Goal: Task Accomplishment & Management: Use online tool/utility

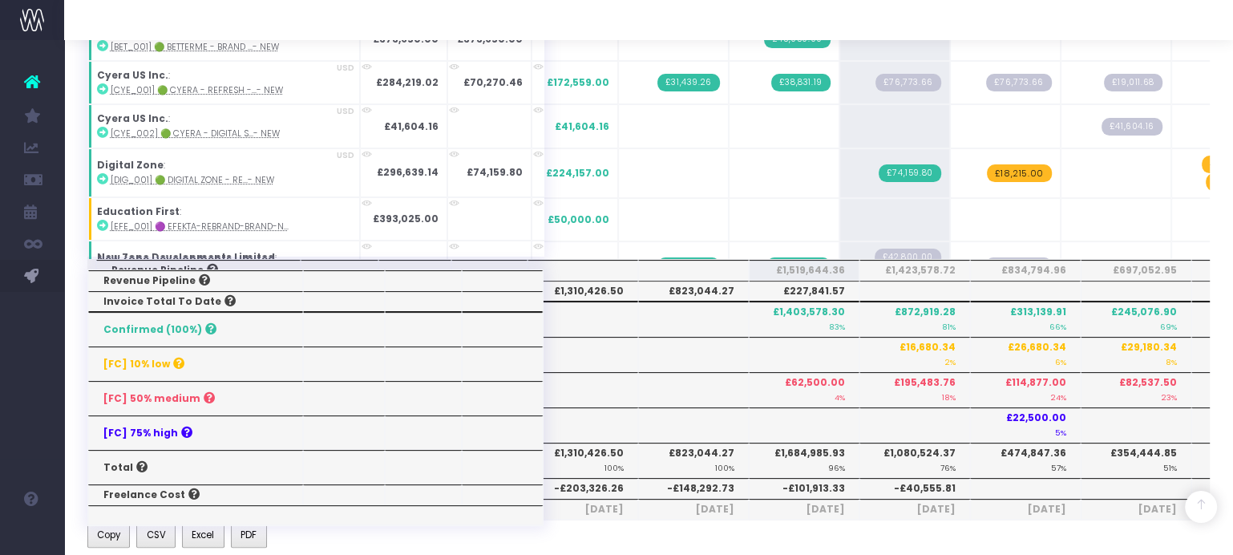
scroll to position [3892, 0]
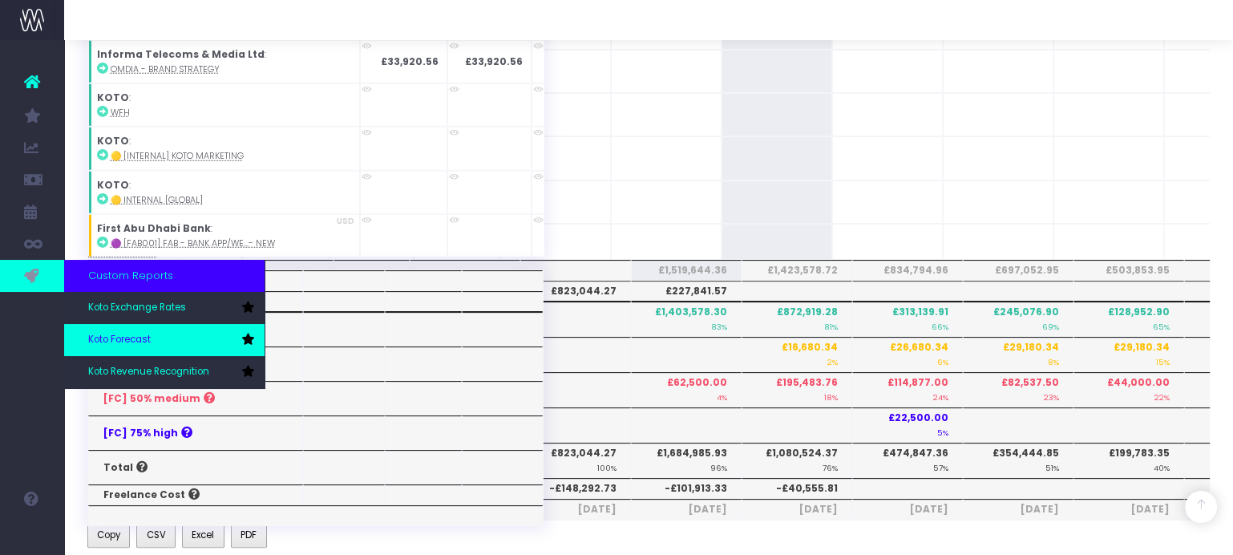
click at [143, 337] on span "Koto Forecast" at bounding box center [119, 340] width 63 height 14
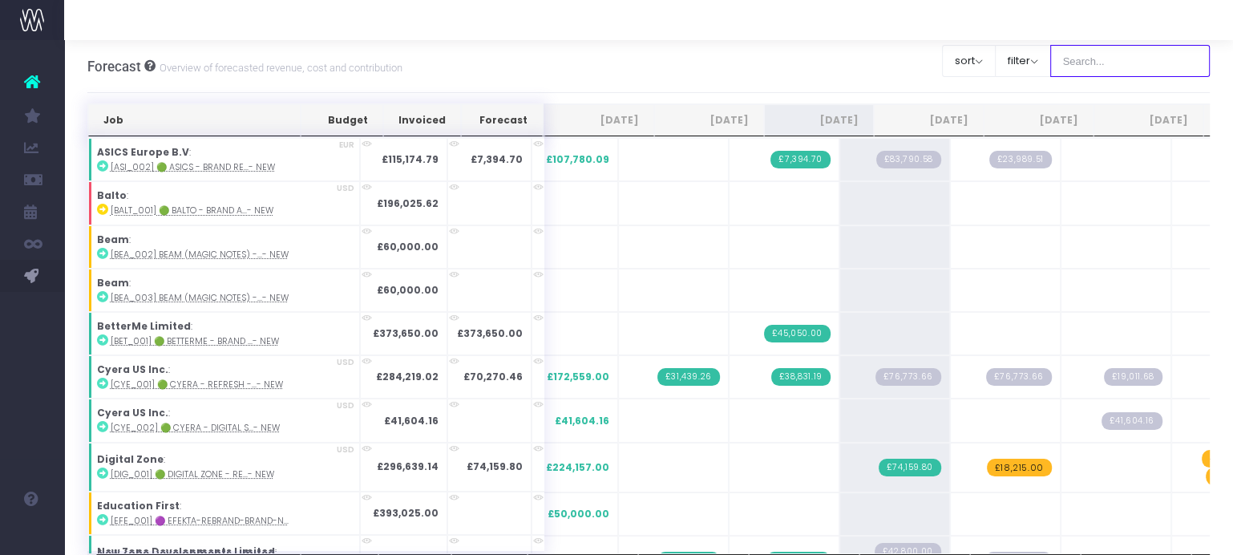
click at [1108, 65] on input "text" at bounding box center [1130, 61] width 160 height 32
type input "digital zone"
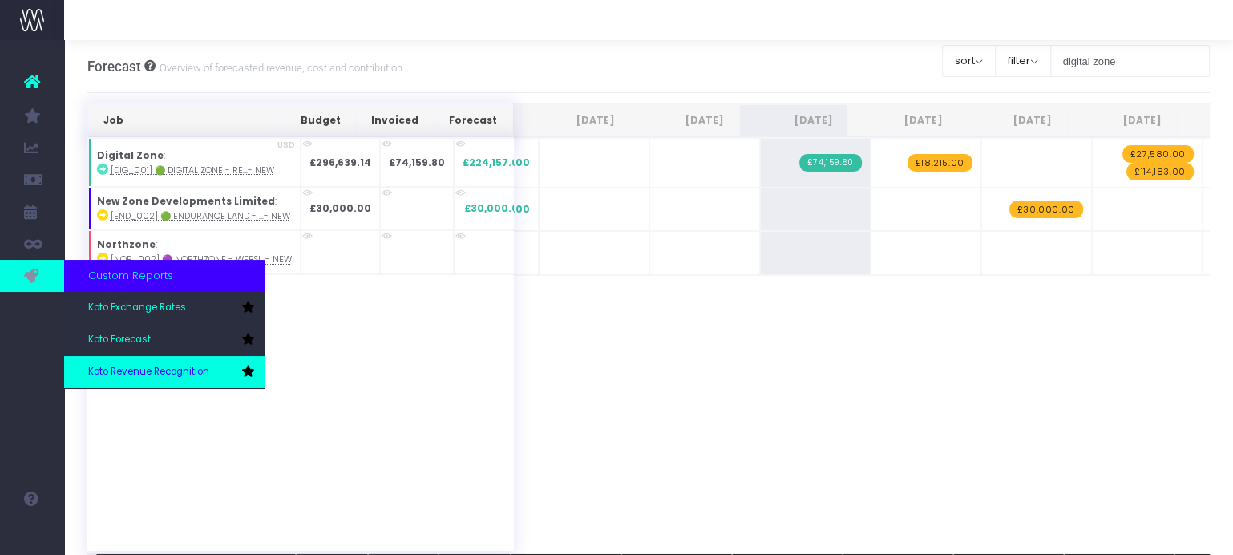
click at [126, 359] on link "Koto Revenue Recognition" at bounding box center [164, 372] width 200 height 32
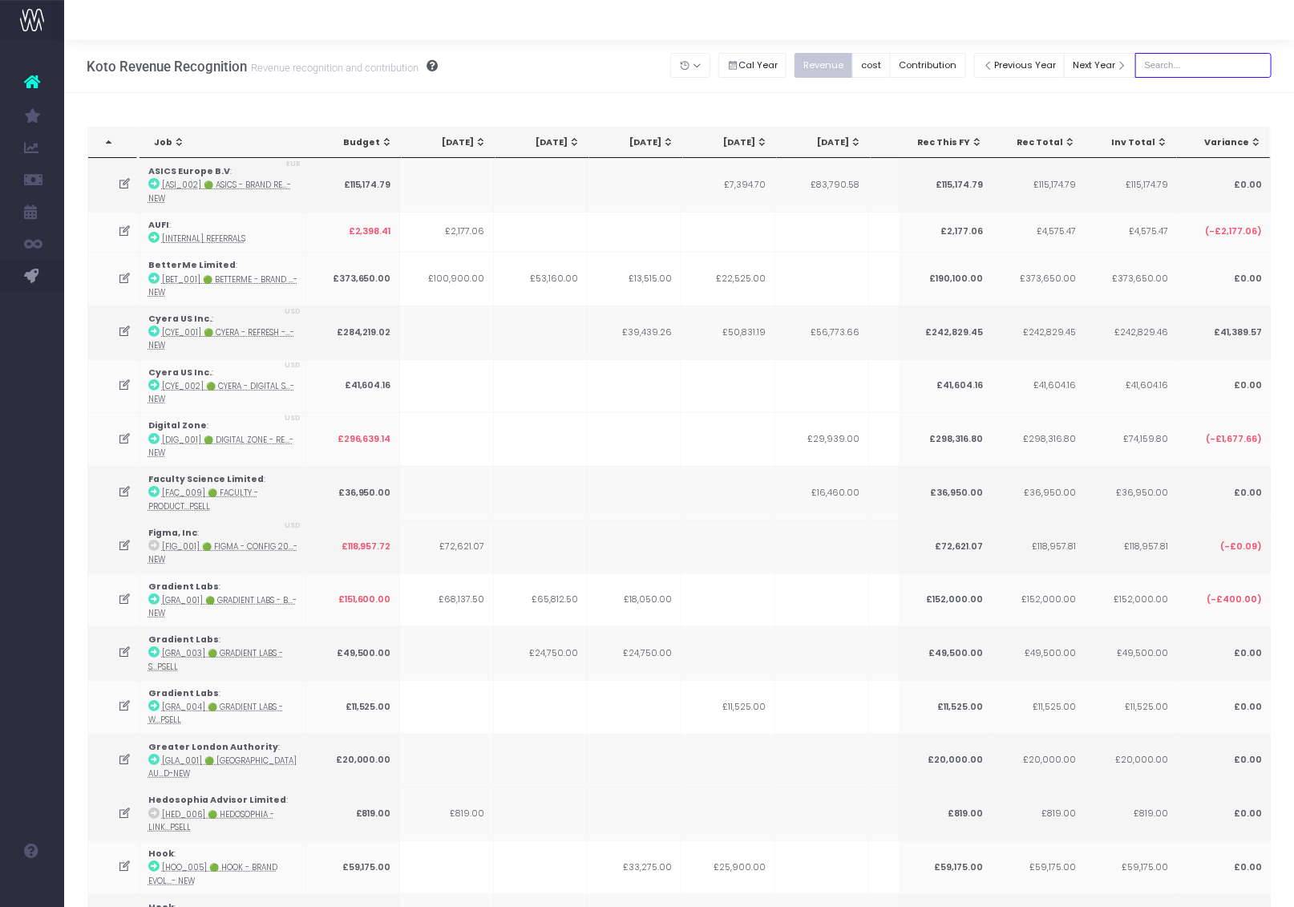
click at [1206, 65] on input "text" at bounding box center [1203, 65] width 136 height 25
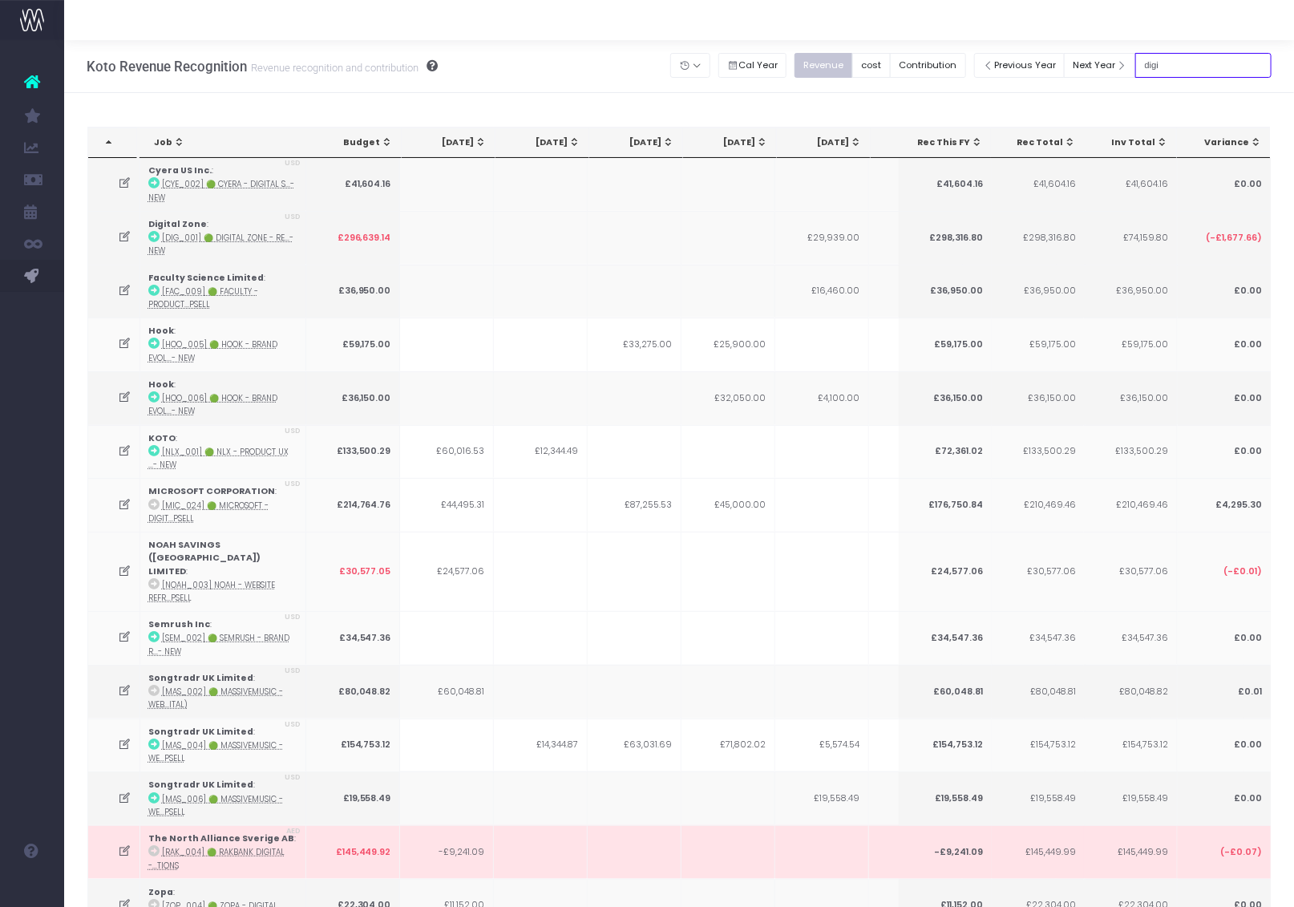
type input "digital zone"
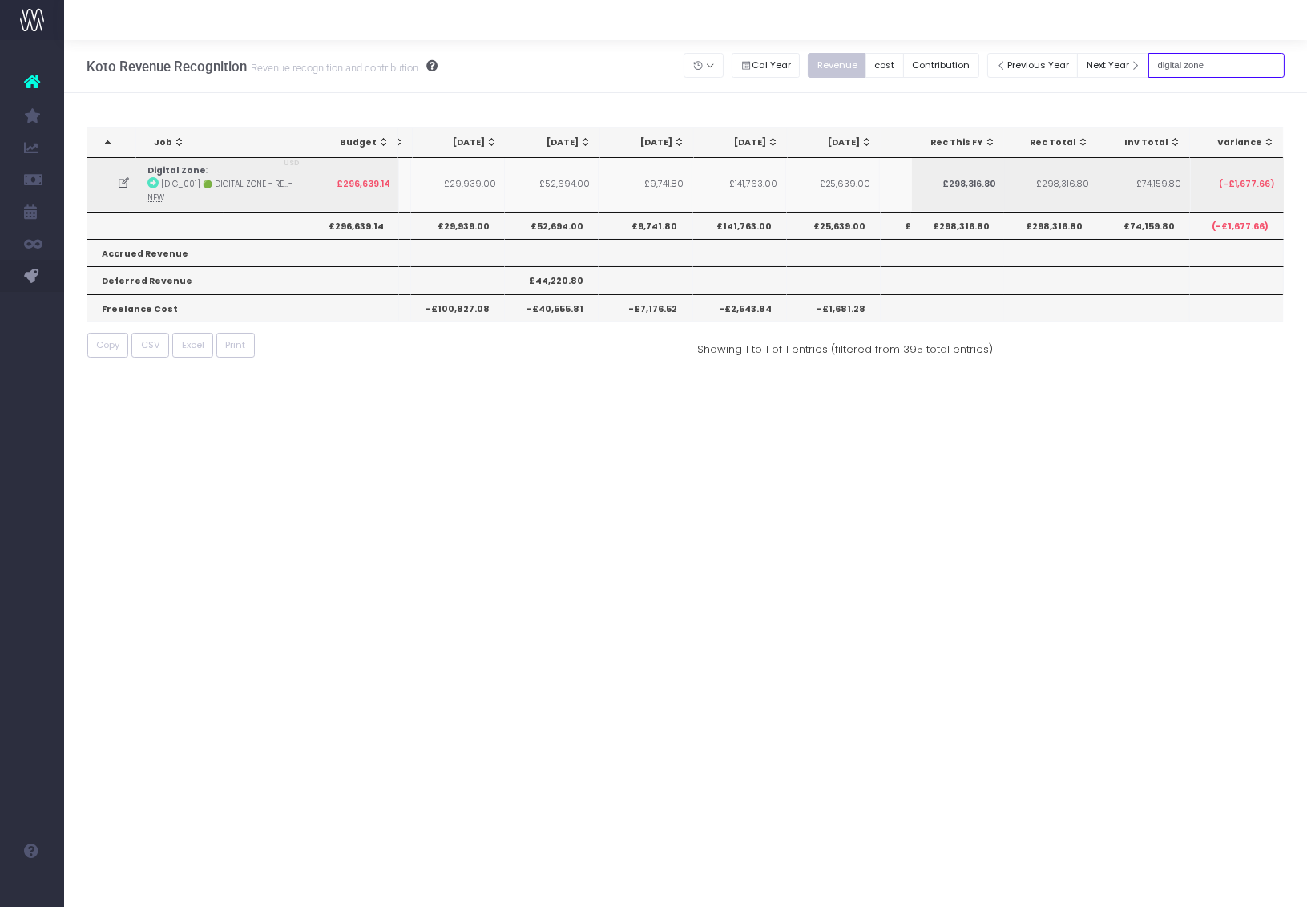
scroll to position [0, 366]
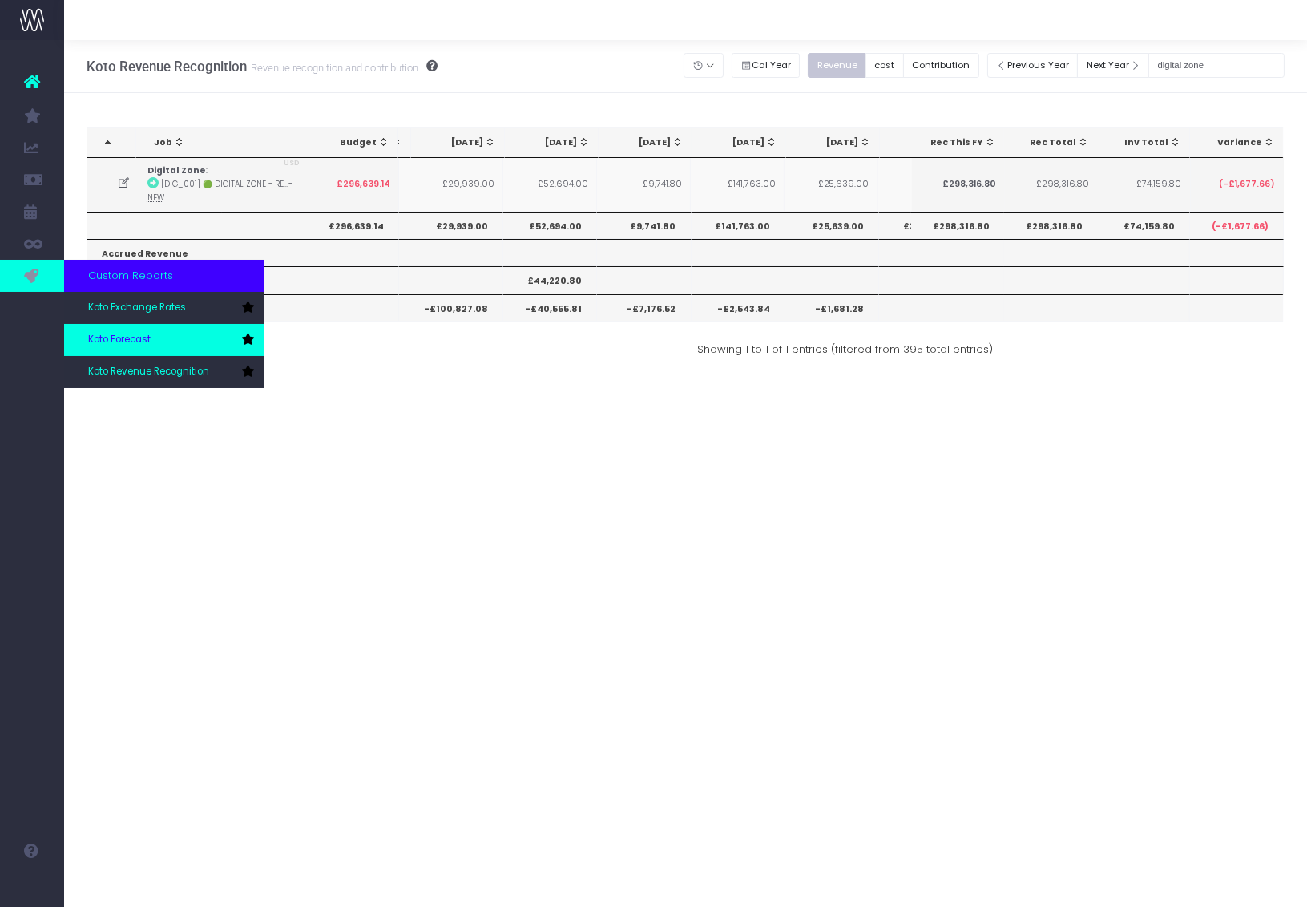
click at [134, 341] on span "Koto Forecast" at bounding box center [119, 340] width 63 height 14
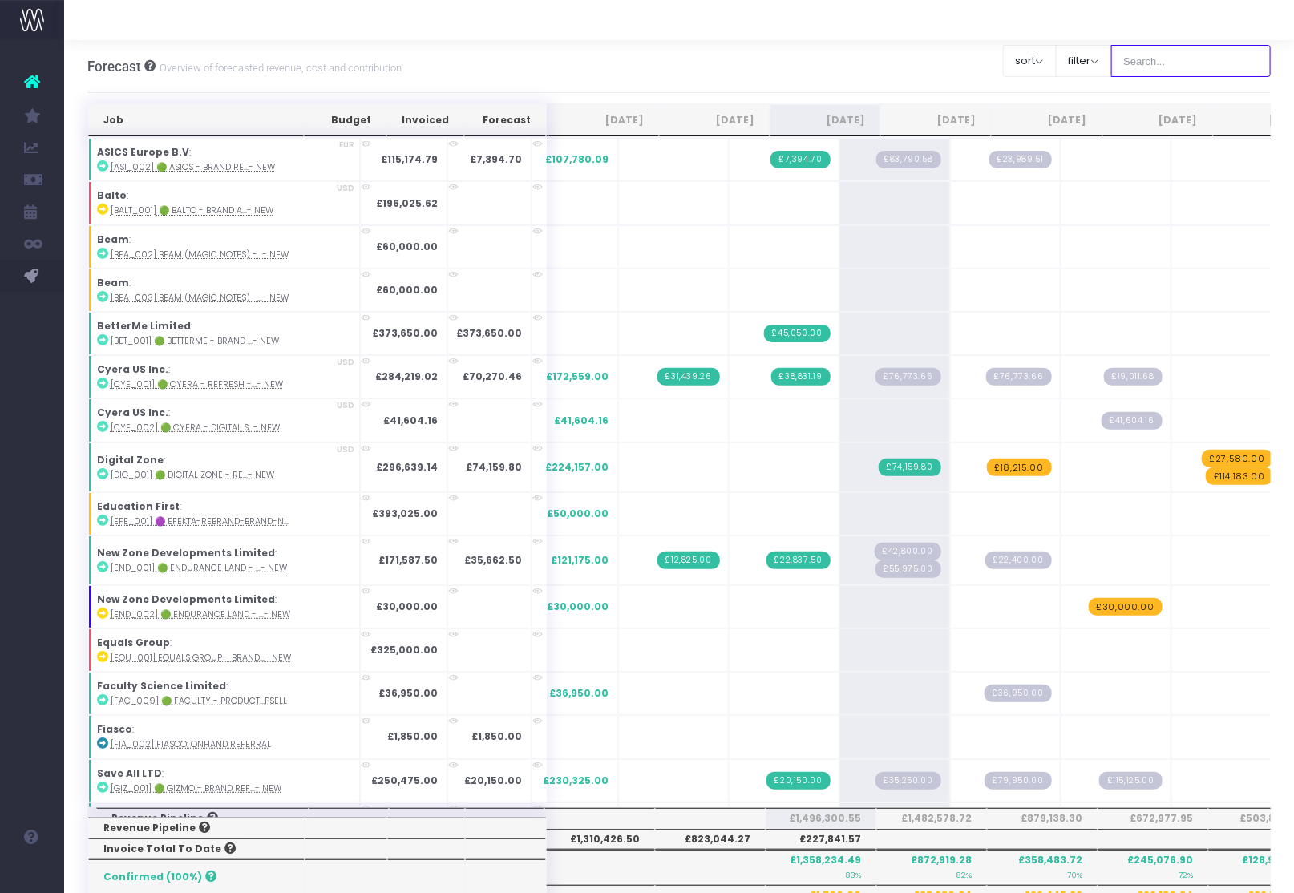
click at [1188, 59] on input "text" at bounding box center [1191, 61] width 160 height 32
type input "digital zone"
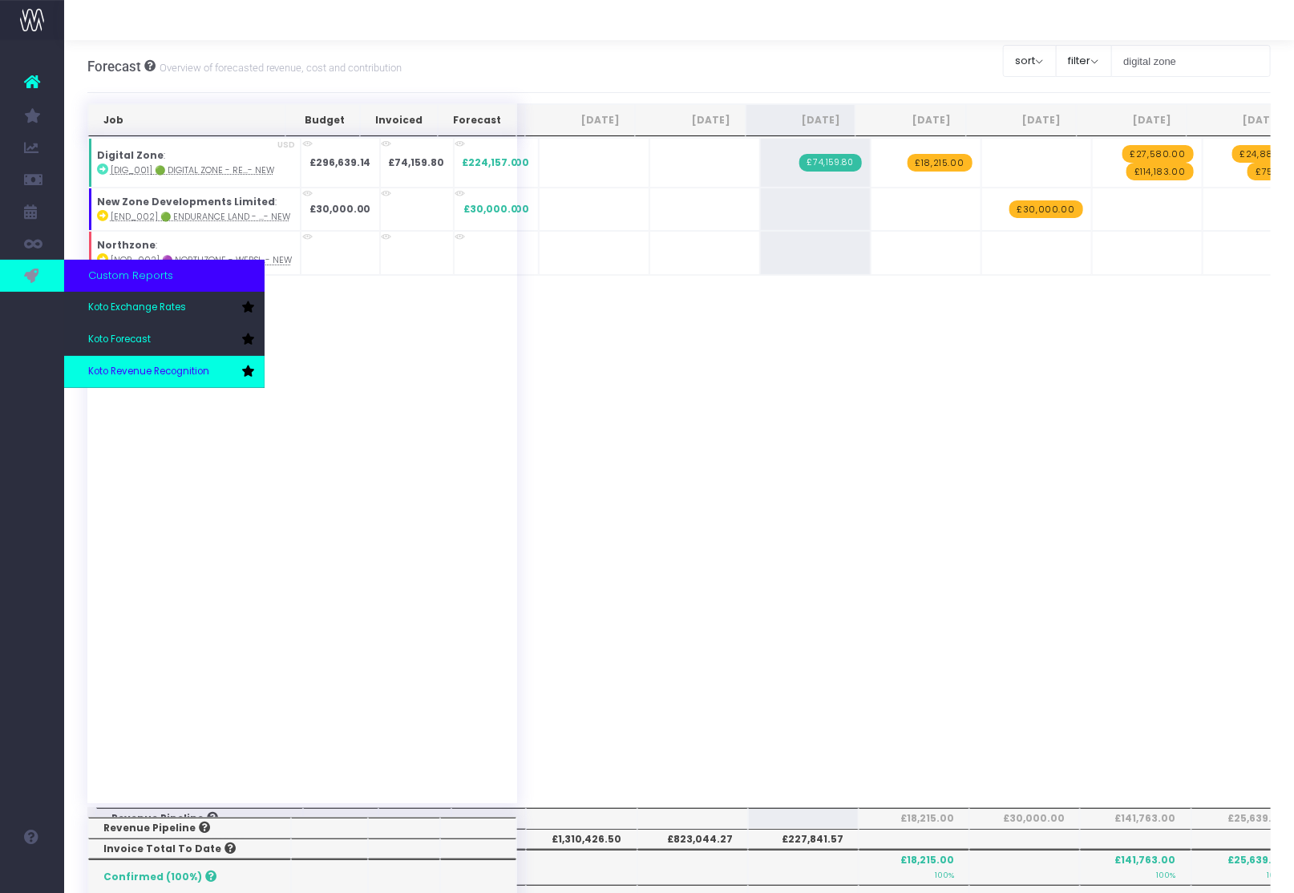
click at [115, 362] on link "Koto Revenue Recognition" at bounding box center [164, 372] width 200 height 32
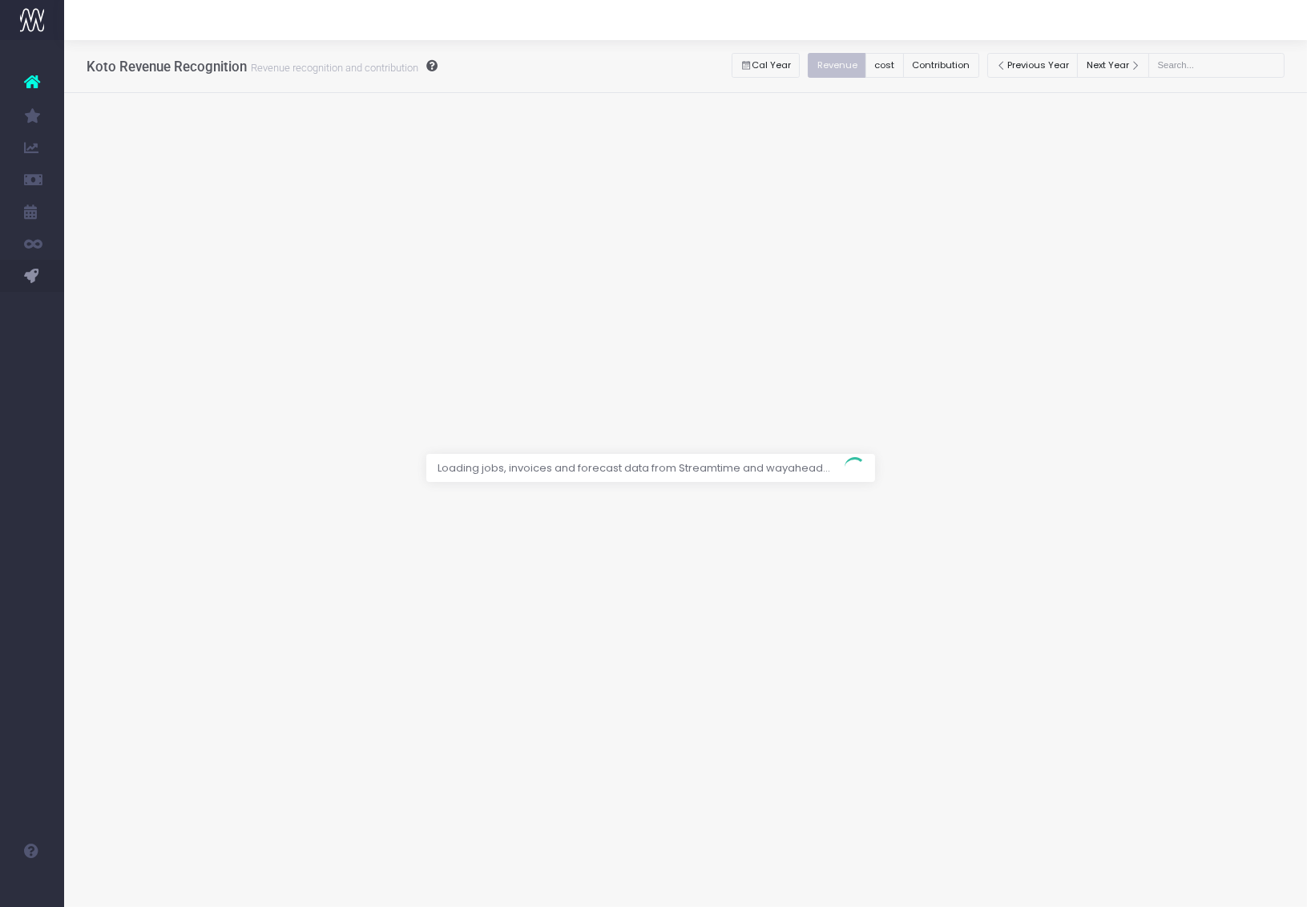
click at [1236, 67] on div at bounding box center [653, 453] width 1307 height 907
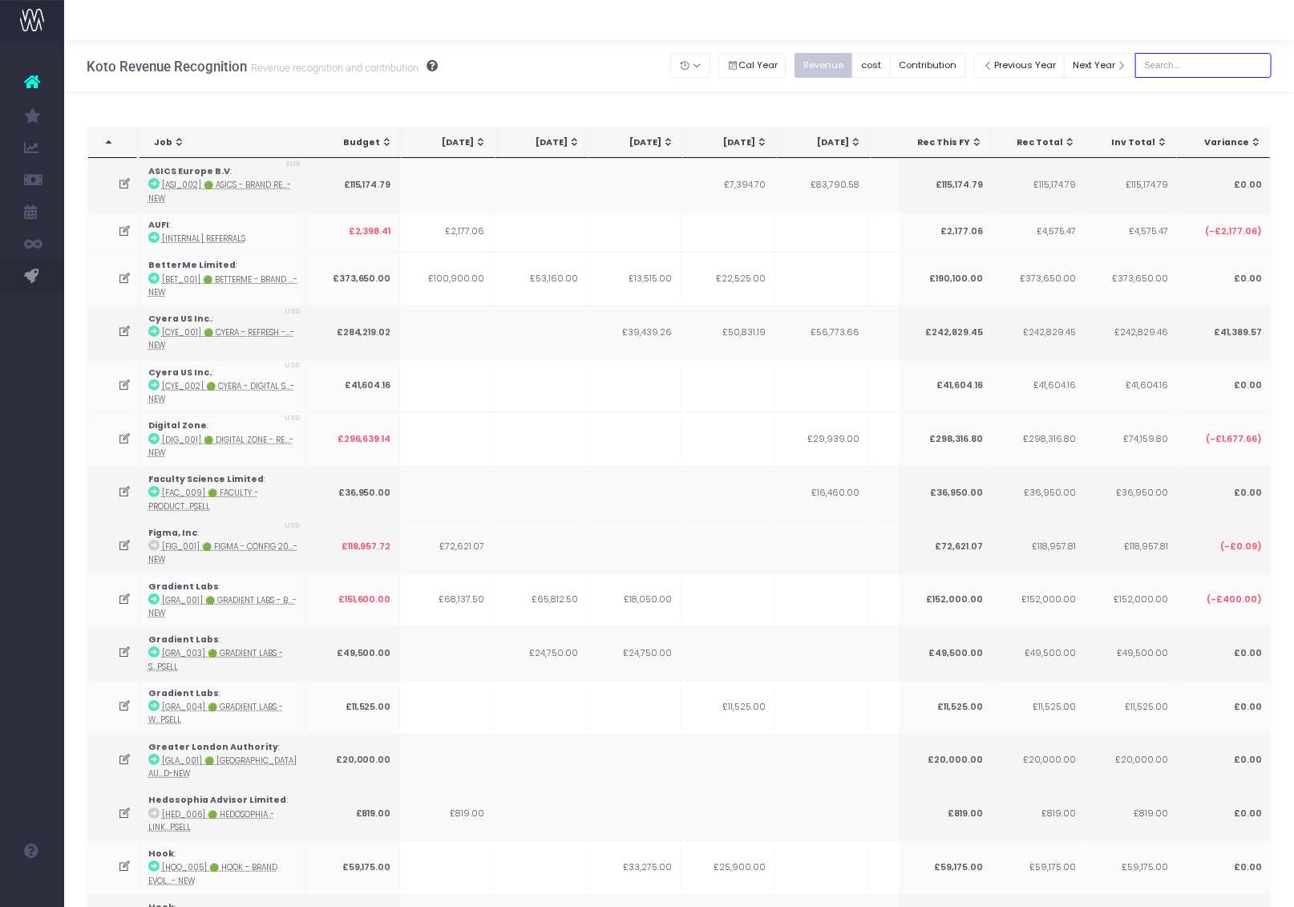
click at [1177, 66] on input "text" at bounding box center [1203, 65] width 136 height 25
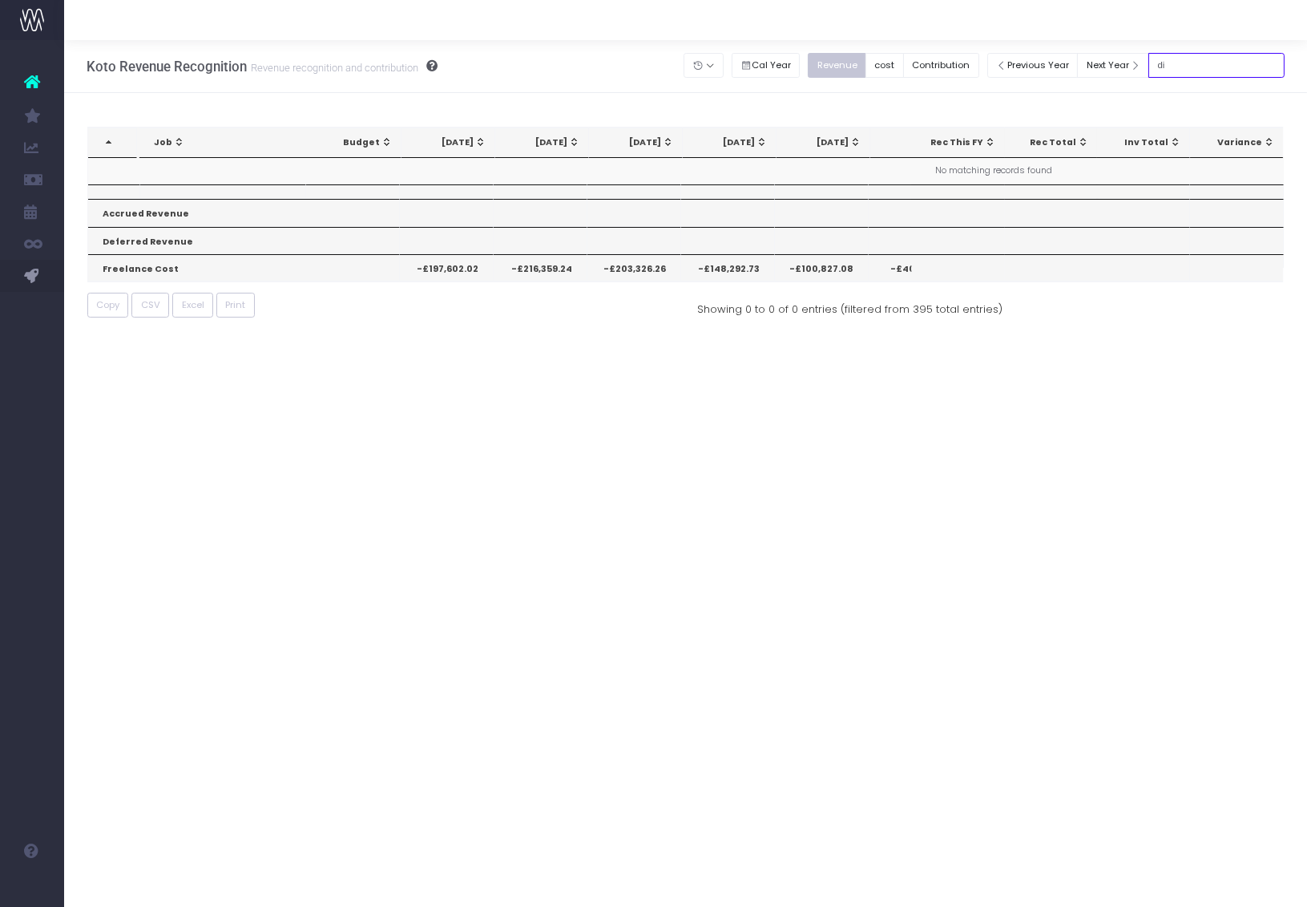
type input "d"
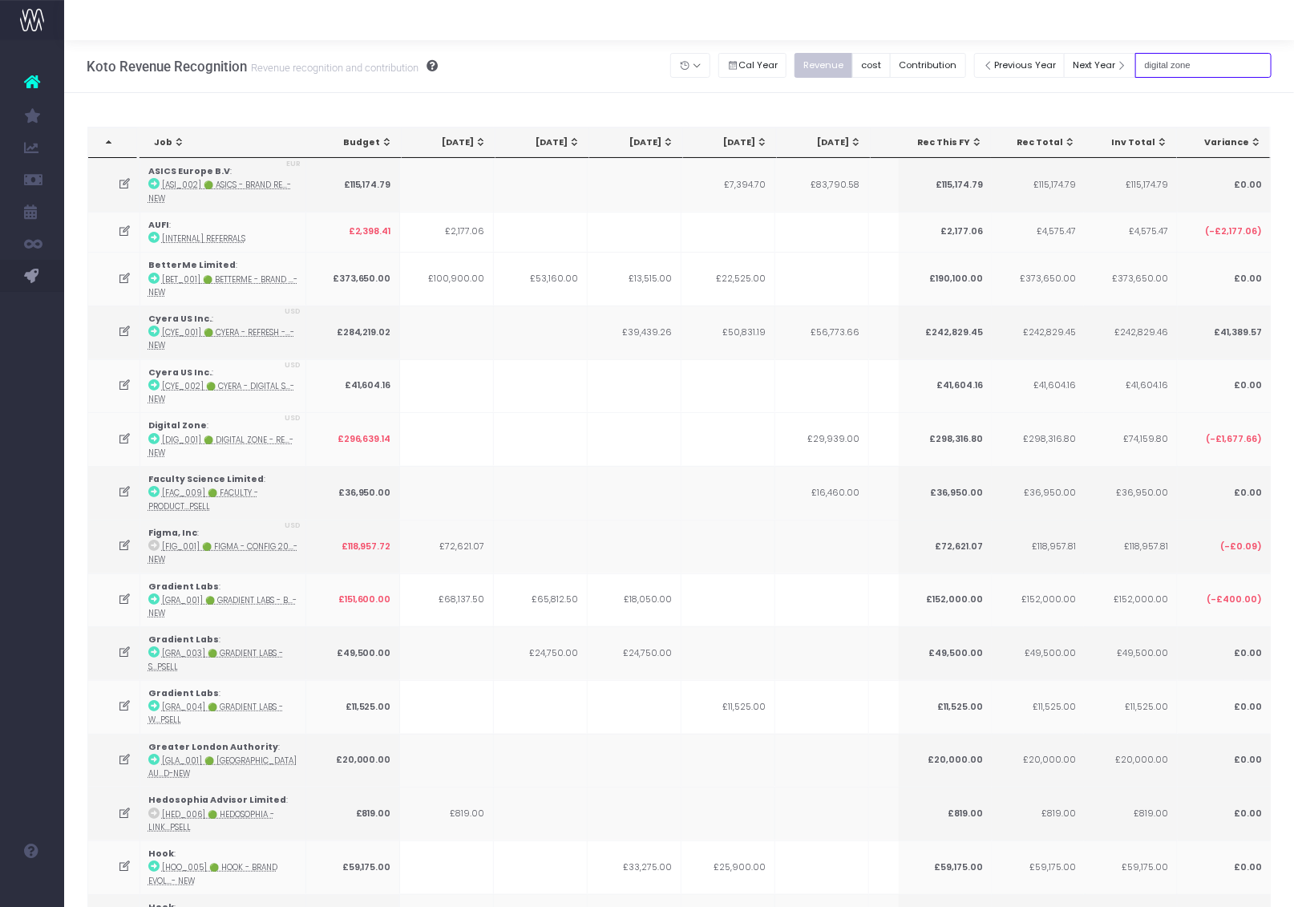
type input "digital zone"
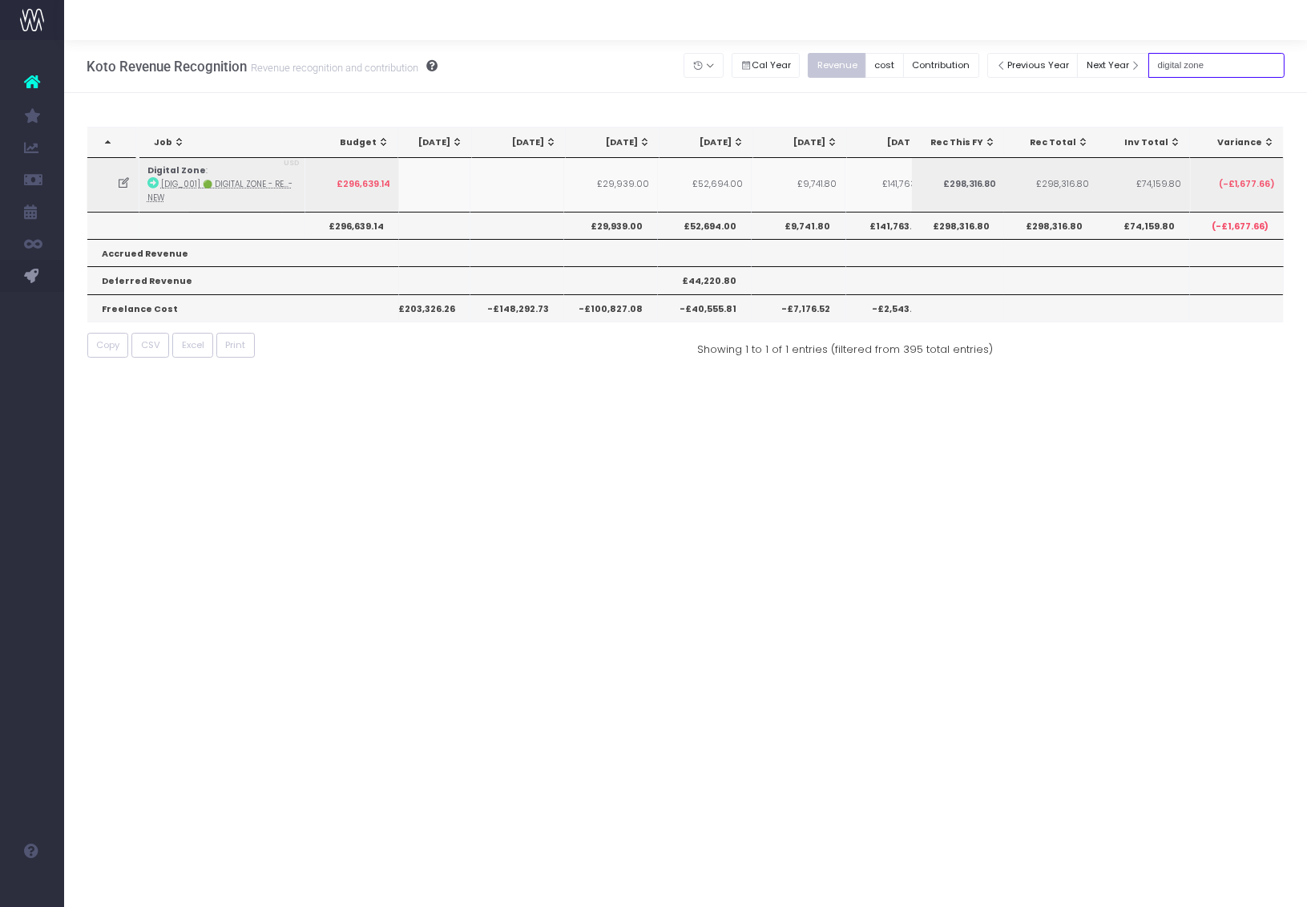
scroll to position [0, 301]
click at [1242, 64] on input "digital zone" at bounding box center [1217, 65] width 136 height 25
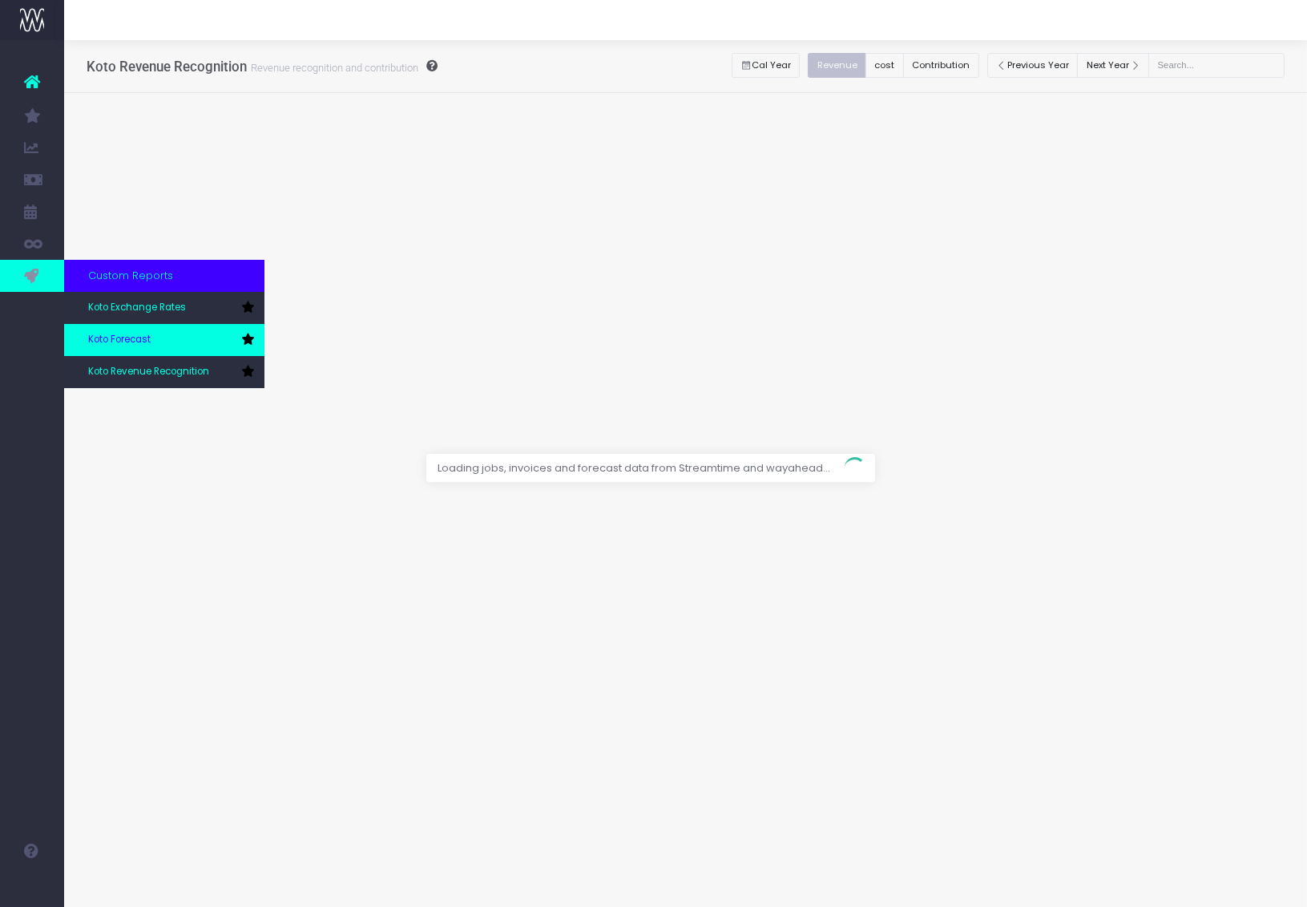
click at [113, 333] on span "Koto Forecast" at bounding box center [119, 340] width 63 height 14
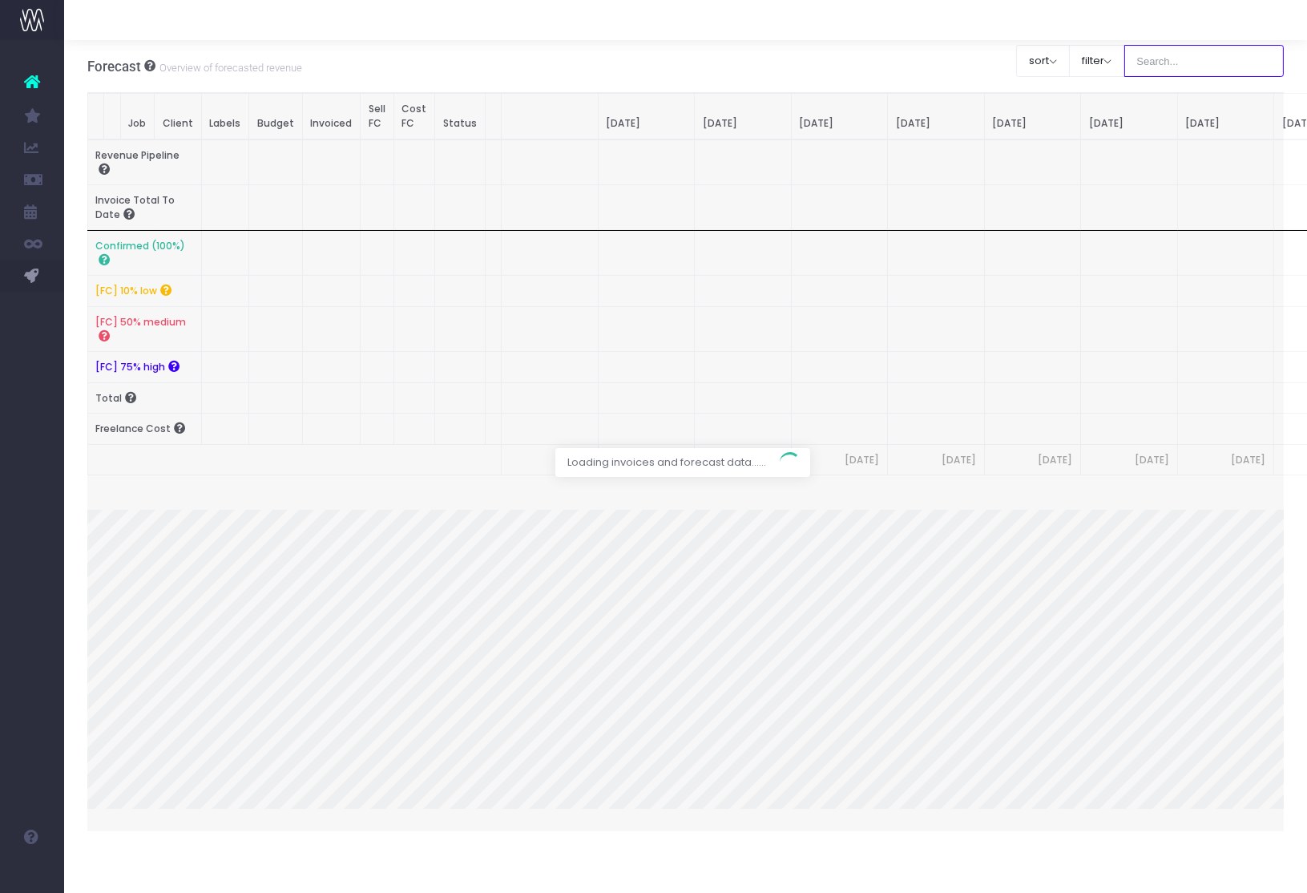
click at [1215, 62] on input "text" at bounding box center [1205, 61] width 160 height 32
type input "digital zone"
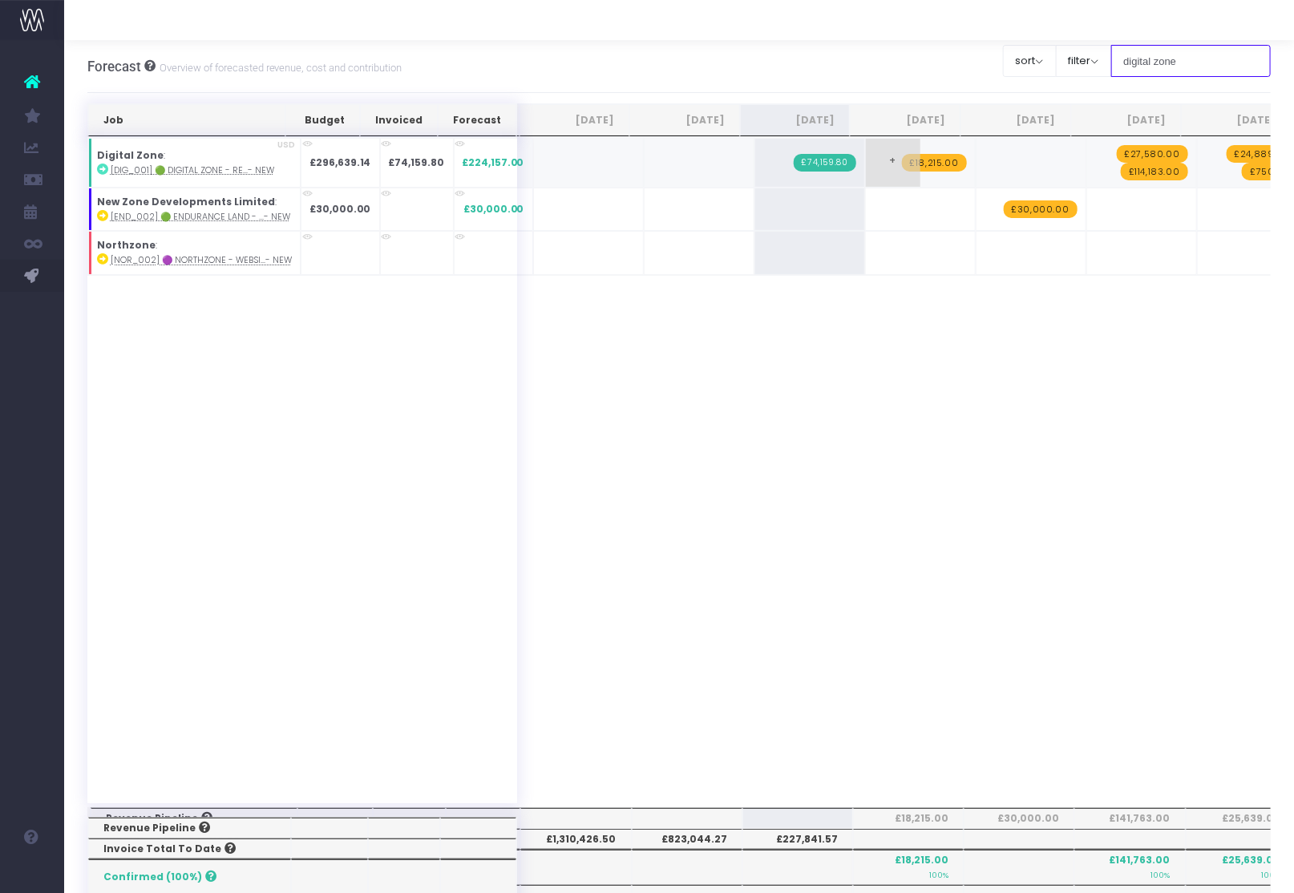
scroll to position [0, 6]
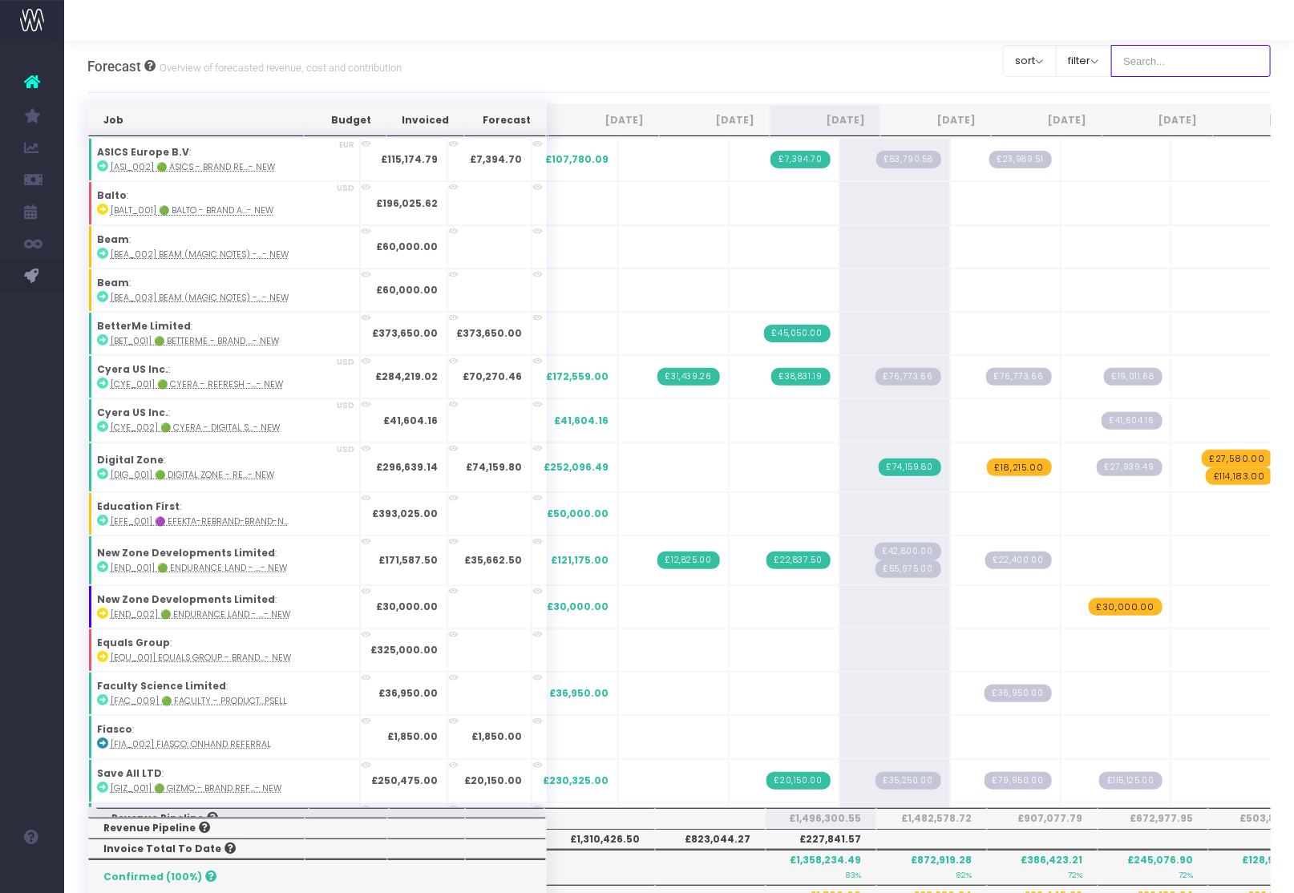
click at [1207, 59] on input "text" at bounding box center [1191, 61] width 160 height 32
type input "digital zone"
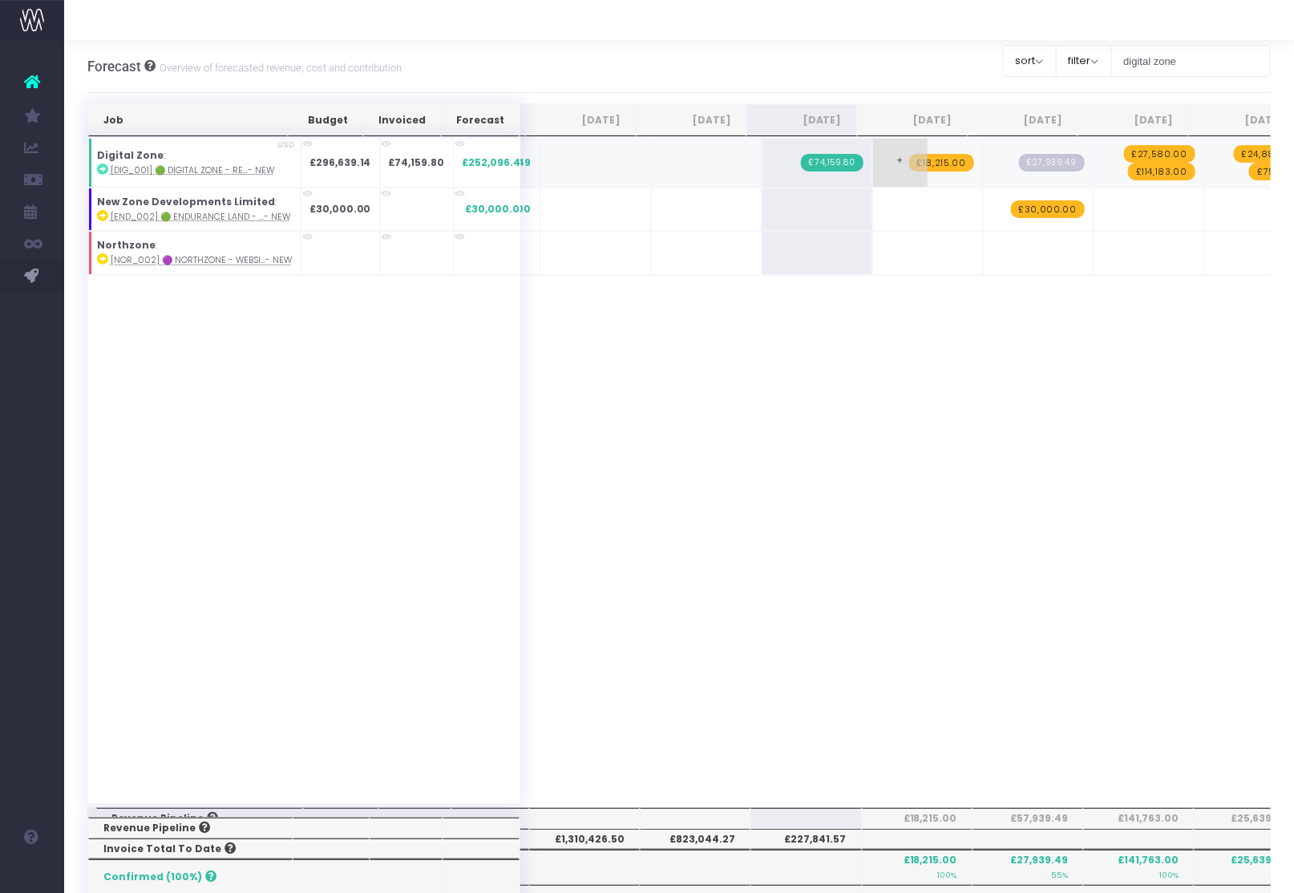
click at [929, 168] on span "£18,215.00" at bounding box center [941, 163] width 65 height 18
click at [826, 75] on div "Forecast Overview of forecasted revenue, cost and contribution Clear Filters so…" at bounding box center [679, 66] width 1184 height 53
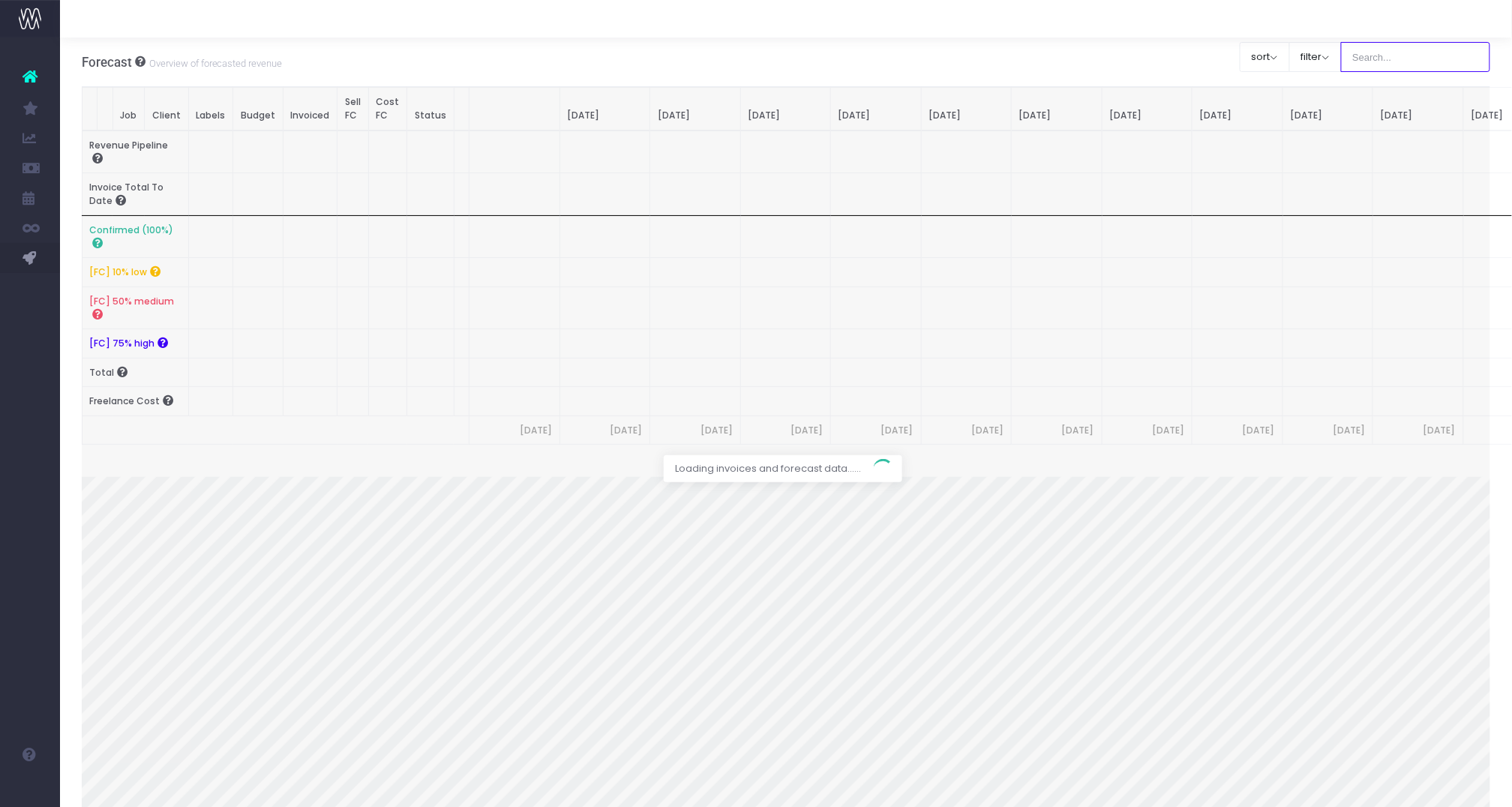
click at [1423, 57] on input "text" at bounding box center [1416, 57] width 150 height 30
type input "digital zone"
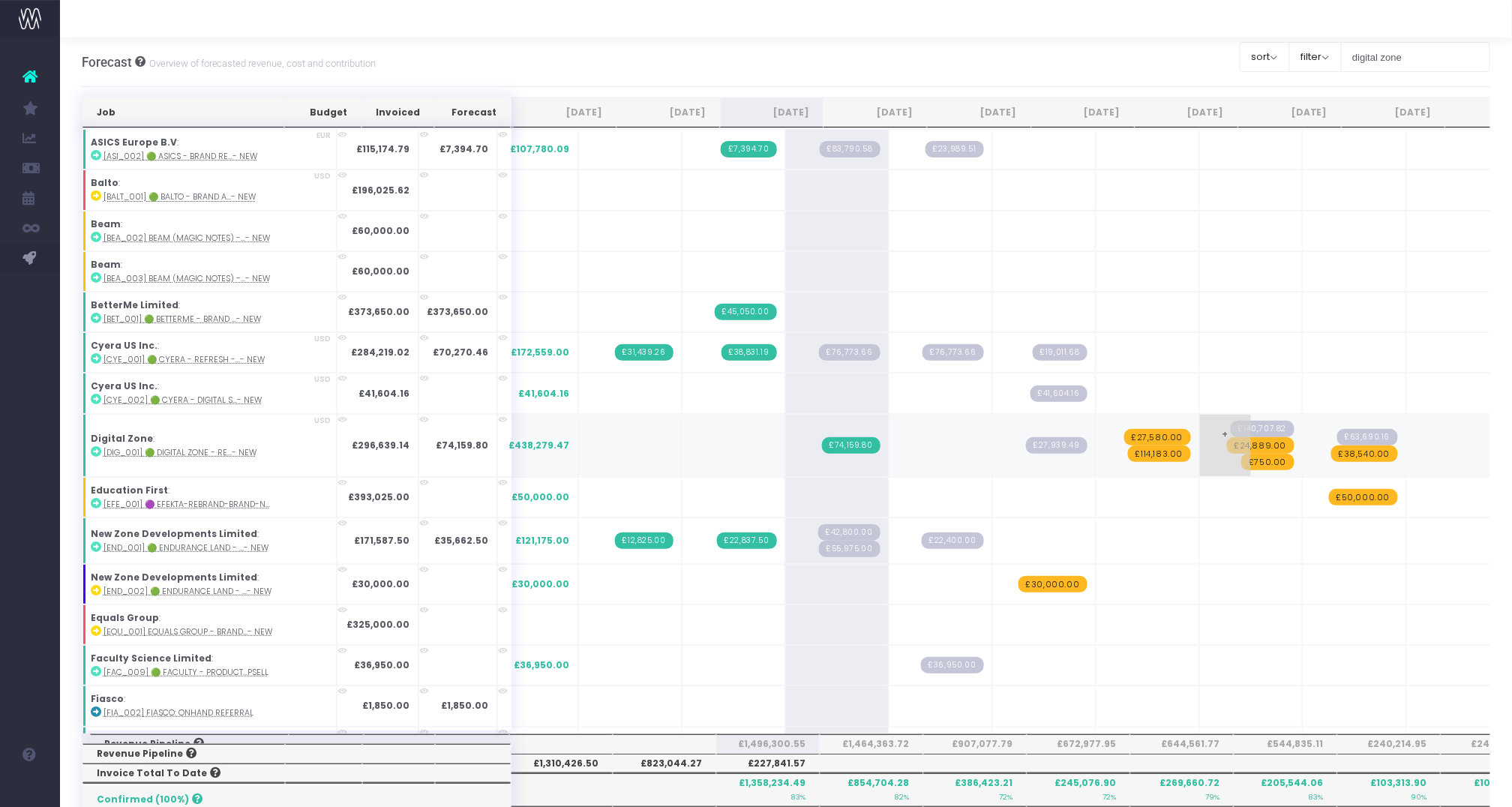
click at [1227, 445] on span "£24,889.00" at bounding box center [1260, 446] width 67 height 17
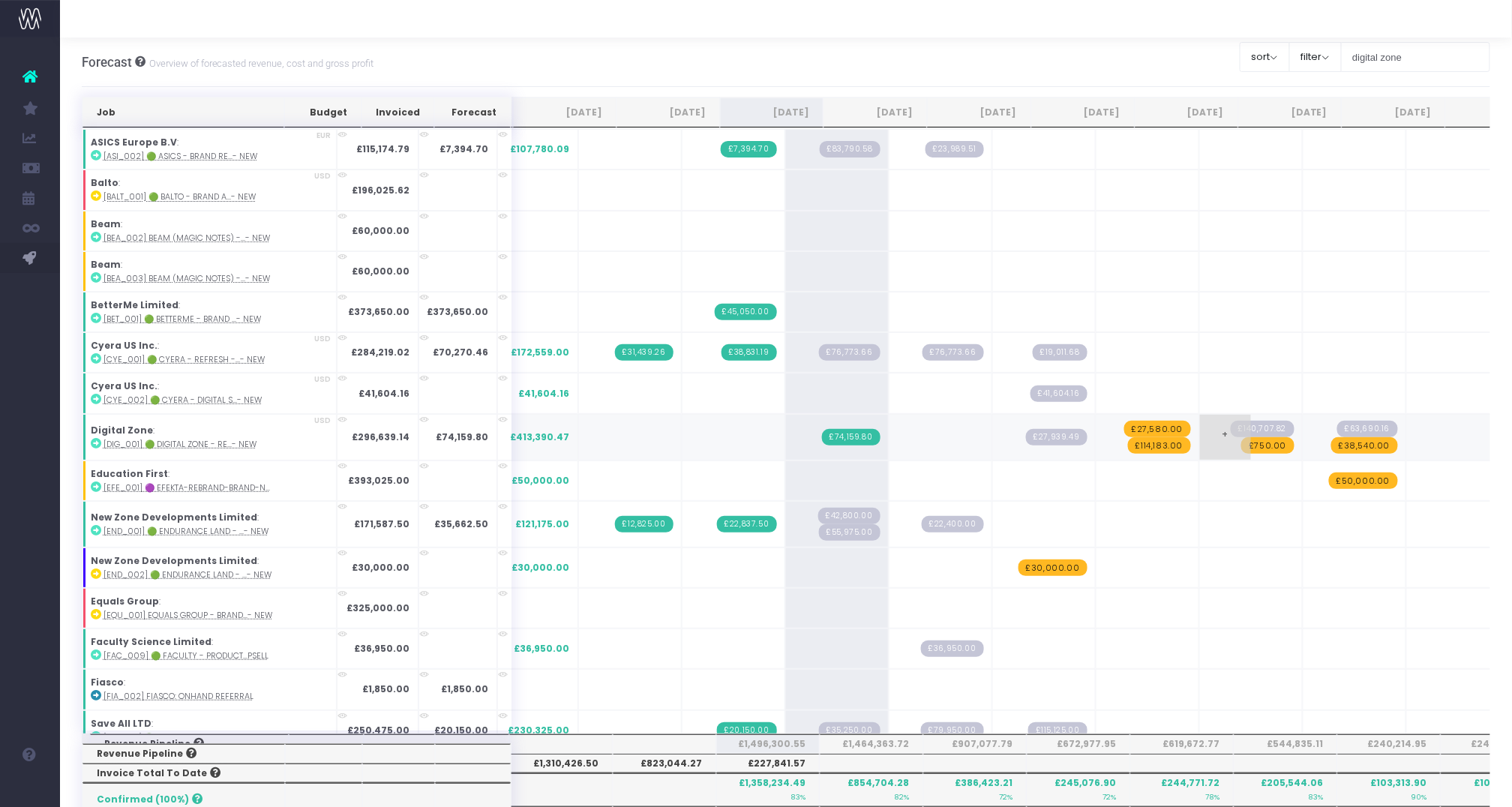
click at [1242, 448] on span "£750.00" at bounding box center [1268, 446] width 52 height 17
click at [1242, 441] on span "£750.00" at bounding box center [1268, 446] width 52 height 17
click at [1331, 447] on span "£38,540.00" at bounding box center [1364, 446] width 66 height 17
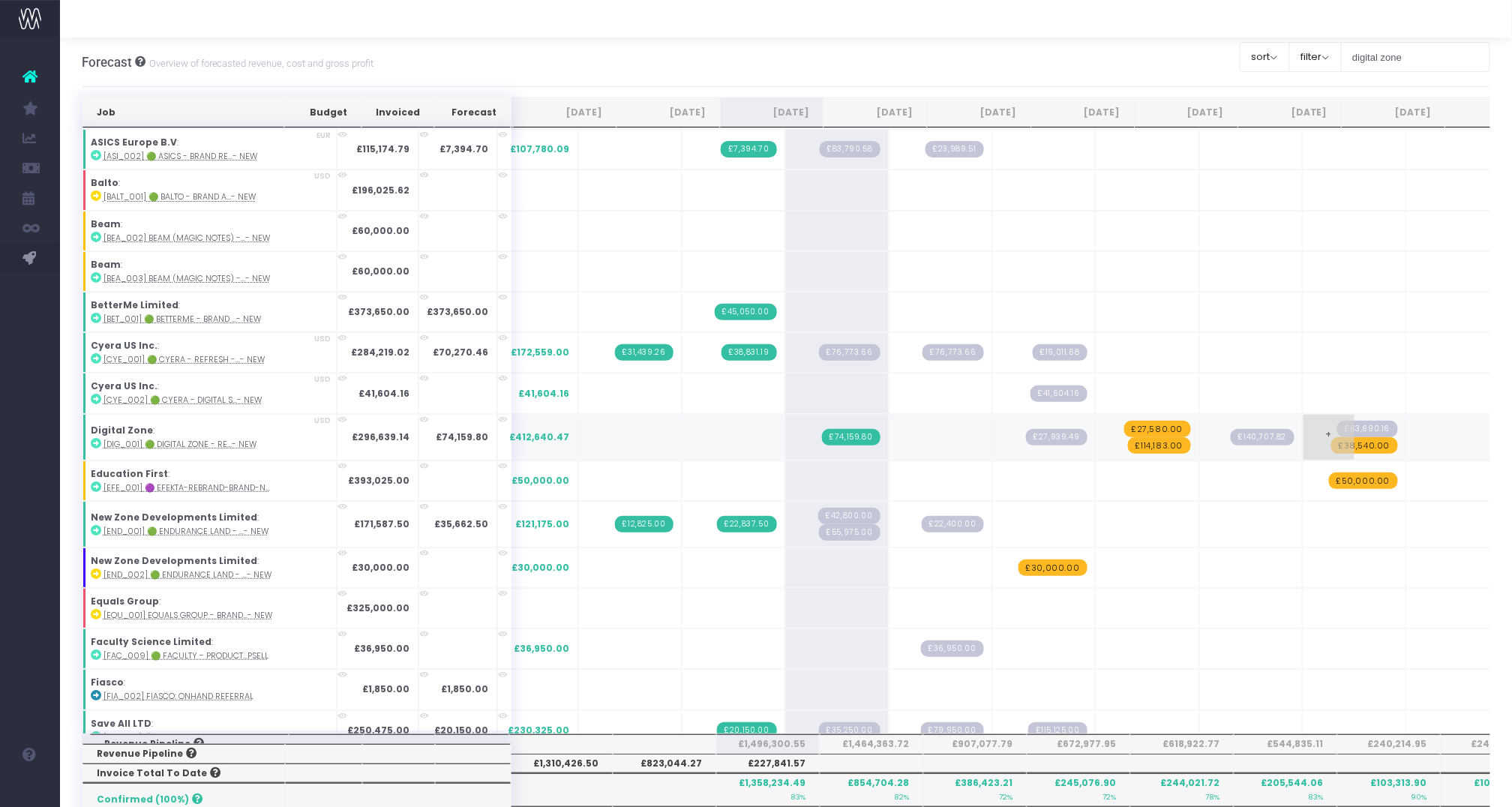
click at [1331, 447] on span "£38,540.00" at bounding box center [1364, 446] width 66 height 17
click at [1125, 425] on span "£27,580.00" at bounding box center [1157, 430] width 66 height 17
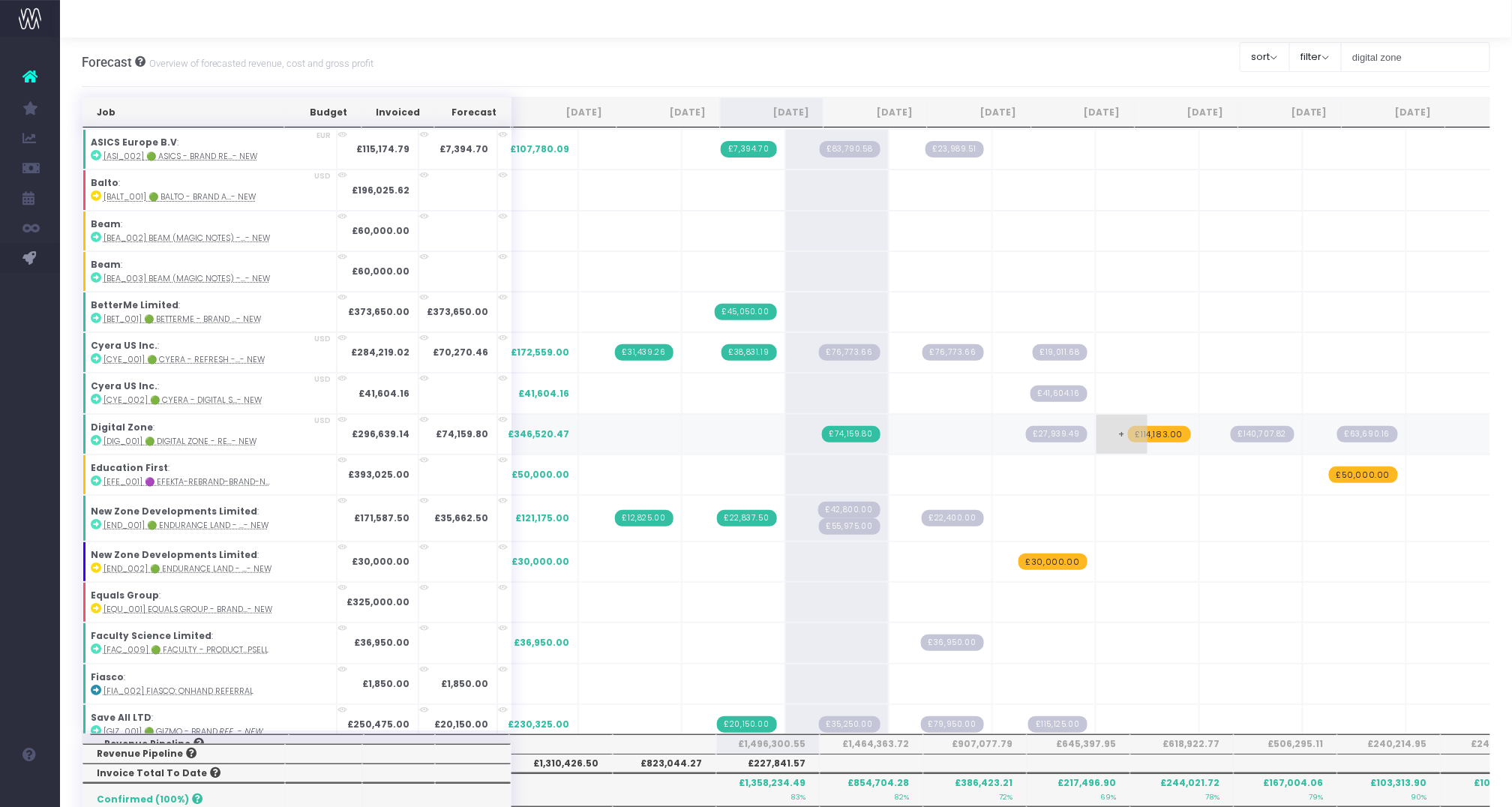
click at [1128, 431] on span "£114,183.00" at bounding box center [1159, 434] width 63 height 17
click at [1447, 58] on input "digital zone" at bounding box center [1416, 57] width 150 height 30
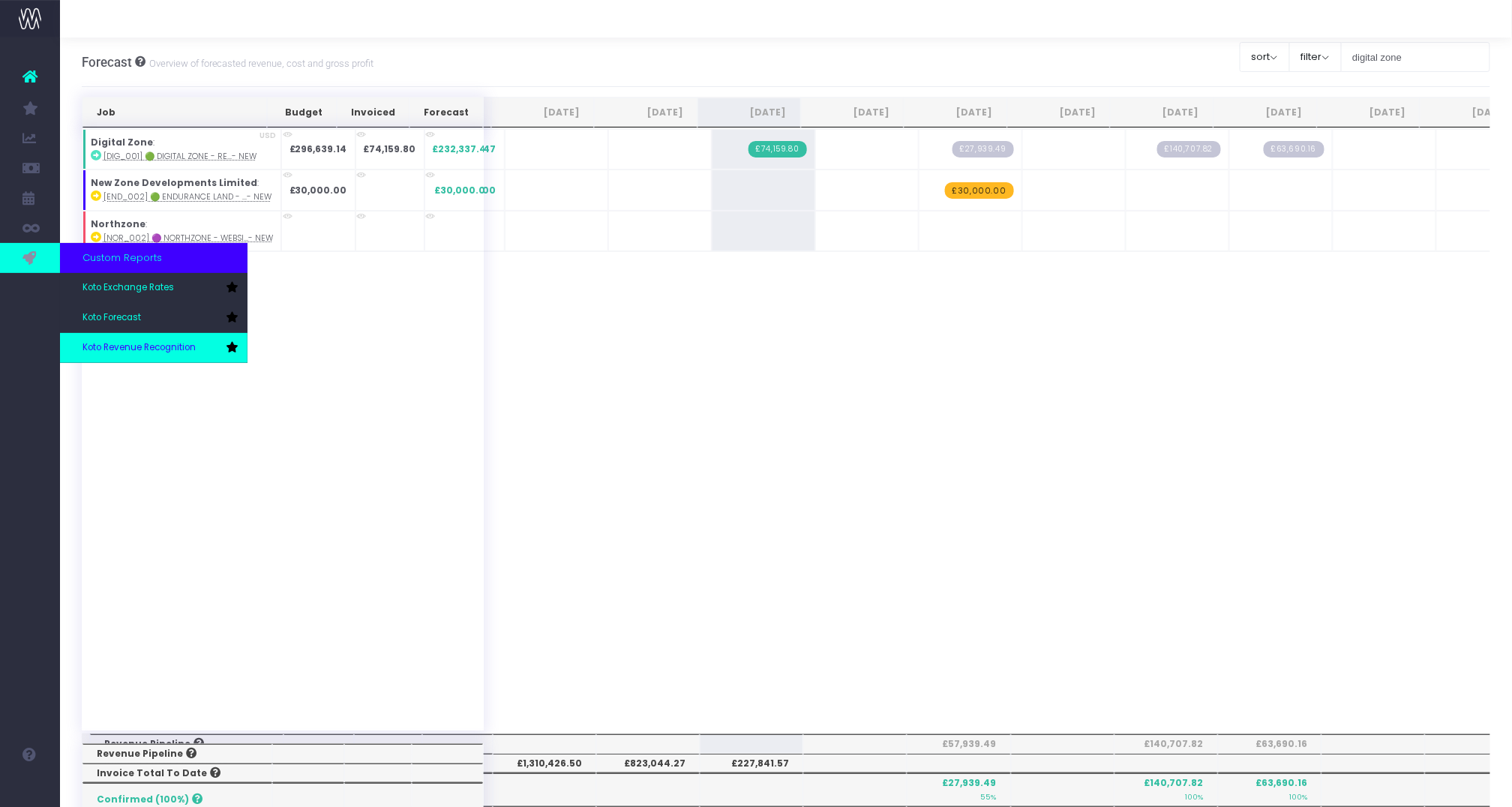
click at [113, 334] on link "Koto Revenue Recognition" at bounding box center [153, 348] width 187 height 30
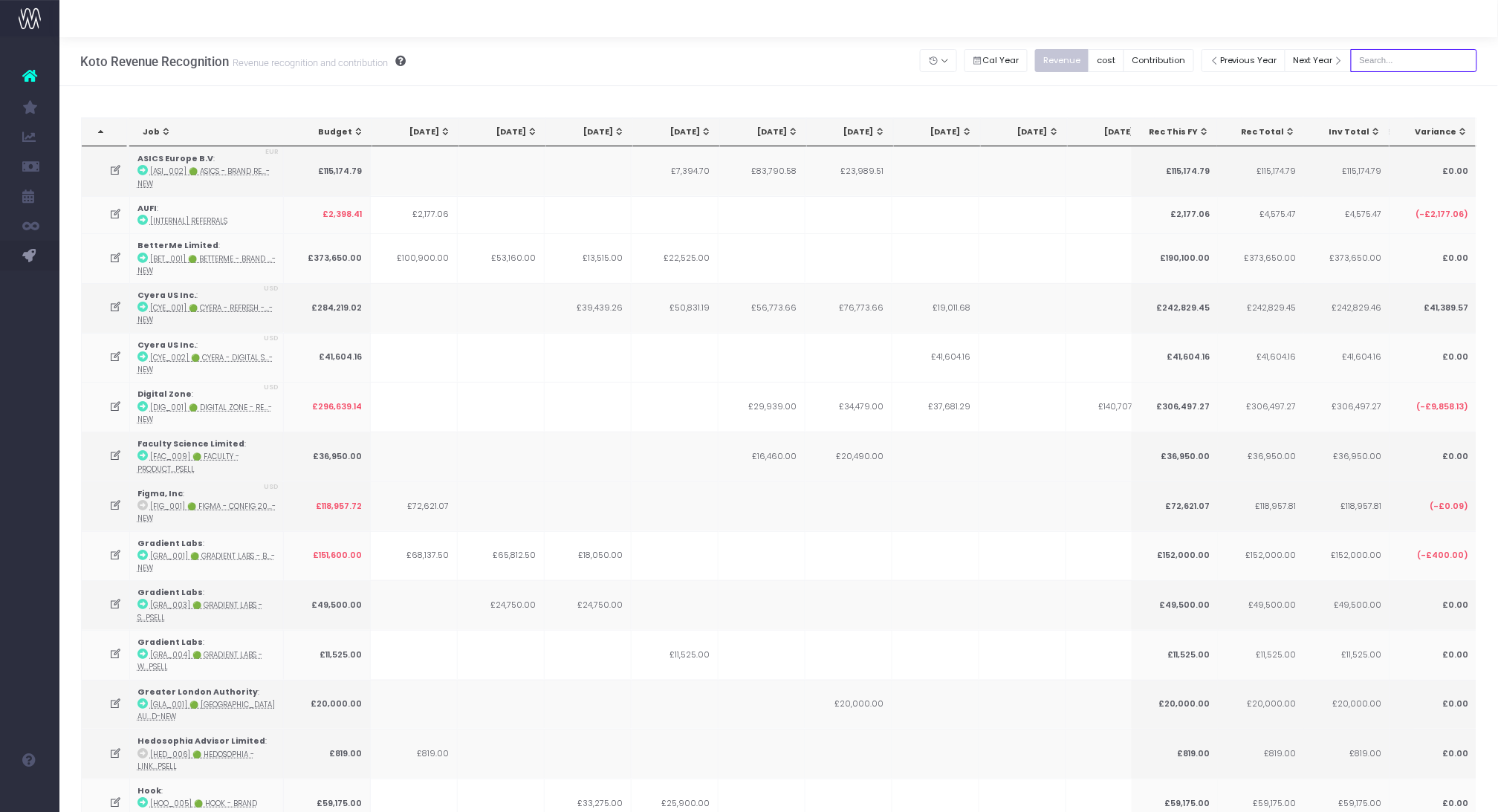
click at [1406, 58] on input "text" at bounding box center [1414, 60] width 126 height 23
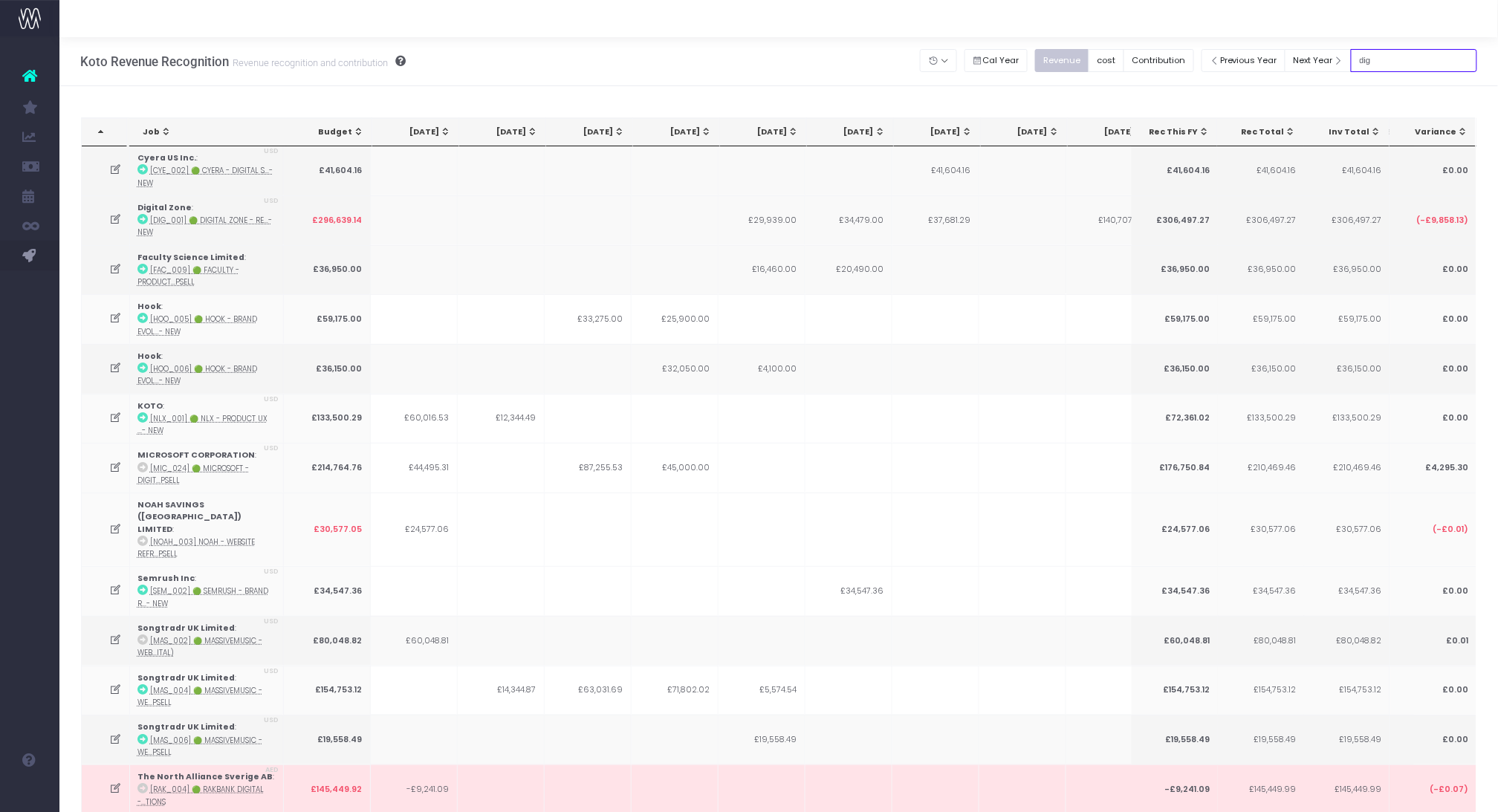
type input "digital zone"
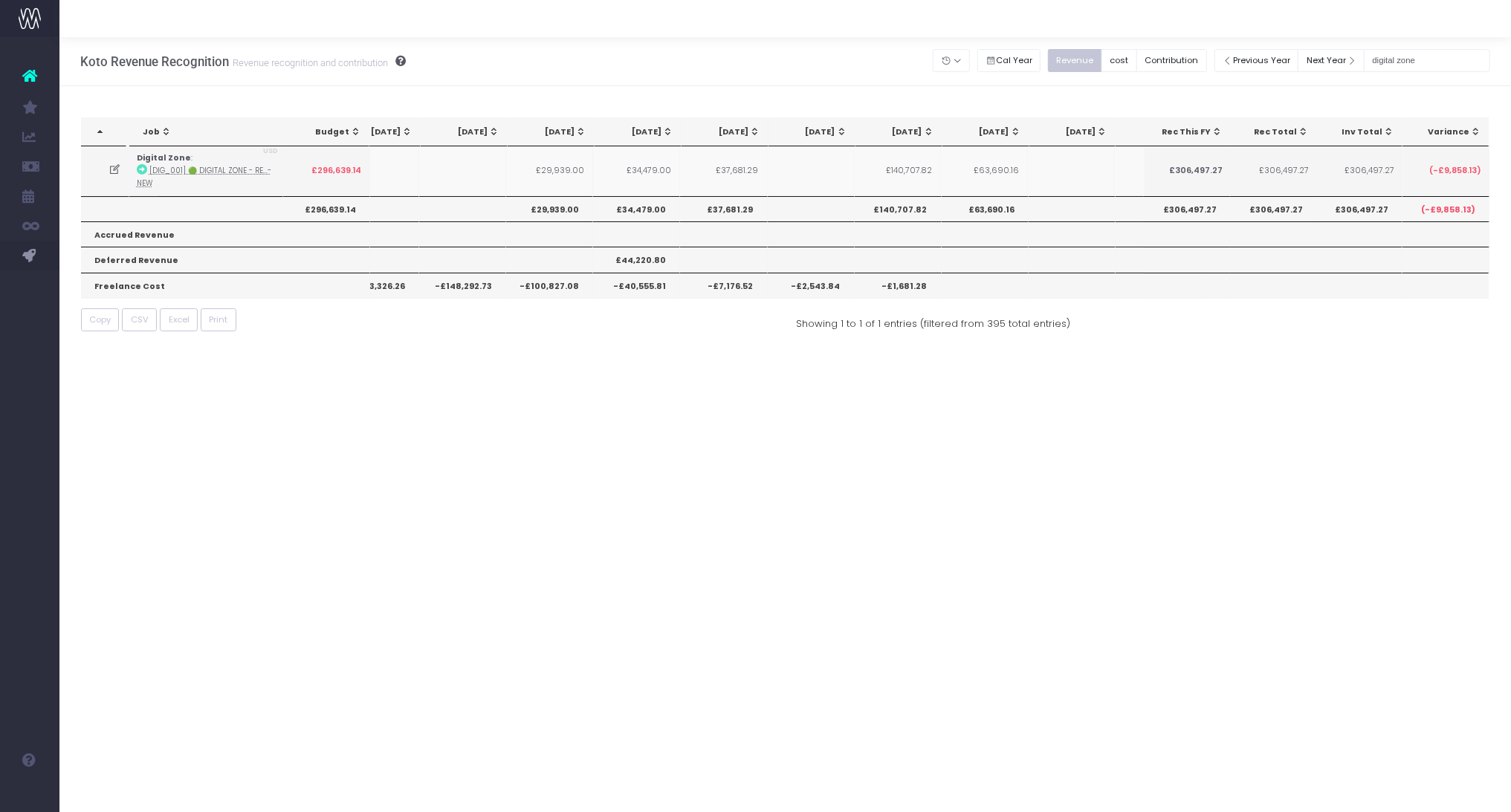
click at [24, 77] on icon at bounding box center [30, 75] width 15 height 19
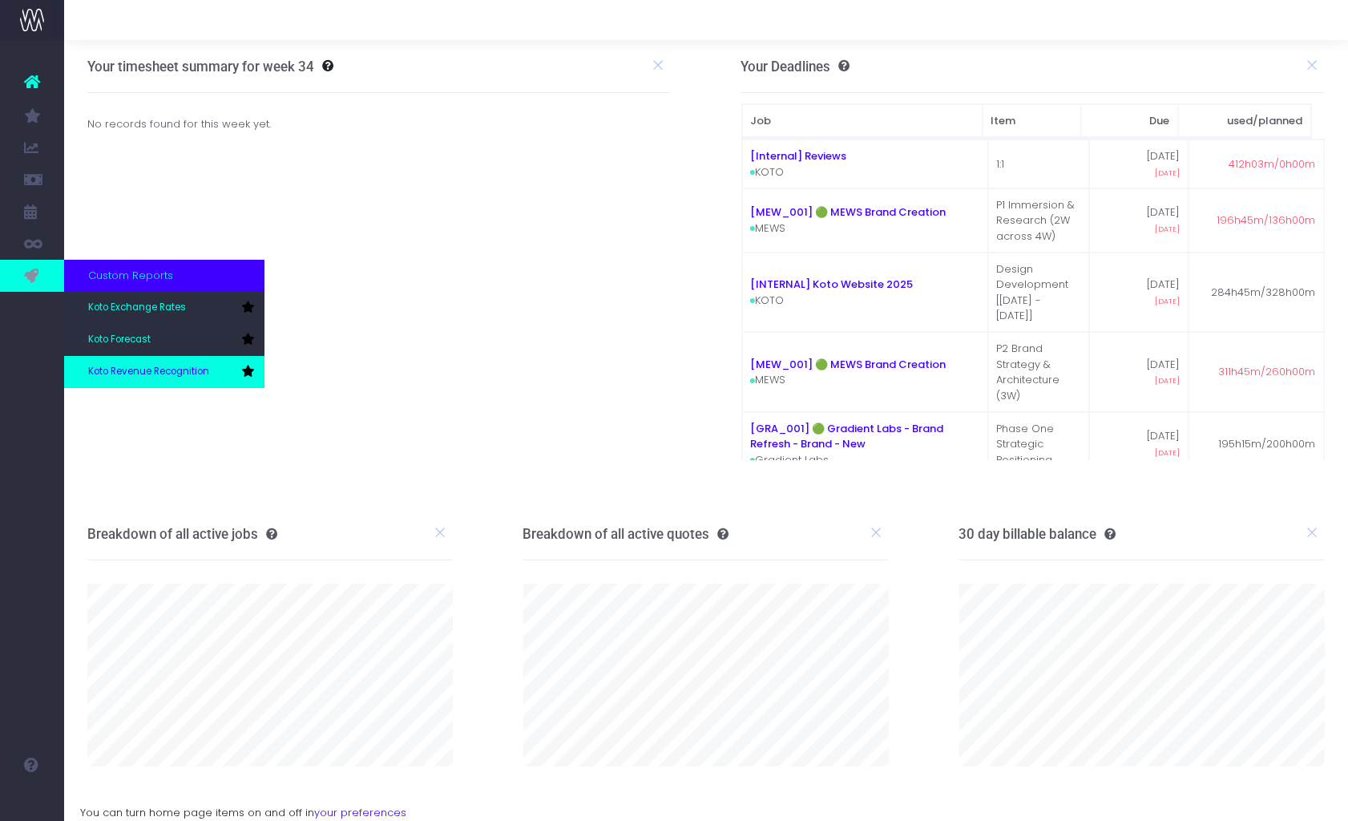
click at [120, 368] on span "Koto Revenue Recognition" at bounding box center [148, 372] width 121 height 14
